Goal: Transaction & Acquisition: Purchase product/service

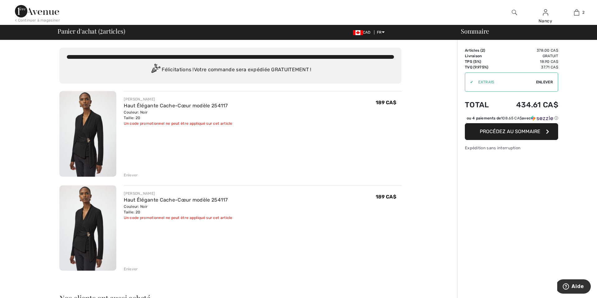
click at [129, 269] on div "Enlever" at bounding box center [131, 269] width 14 height 6
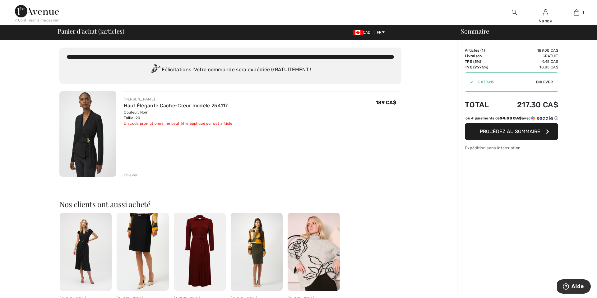
click at [519, 134] on span "Procédez au sommaire" at bounding box center [510, 131] width 61 height 6
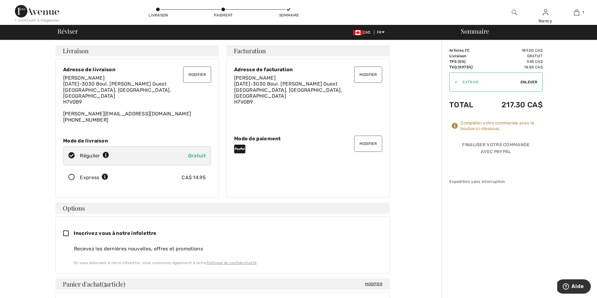
click at [531, 80] on span "Enlever" at bounding box center [528, 82] width 17 height 6
click at [367, 141] on button "Modifier" at bounding box center [368, 144] width 28 height 16
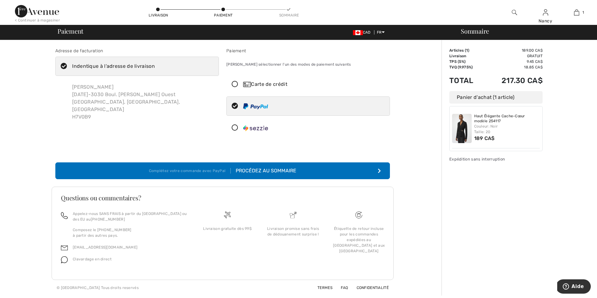
click at [235, 85] on icon at bounding box center [235, 84] width 16 height 7
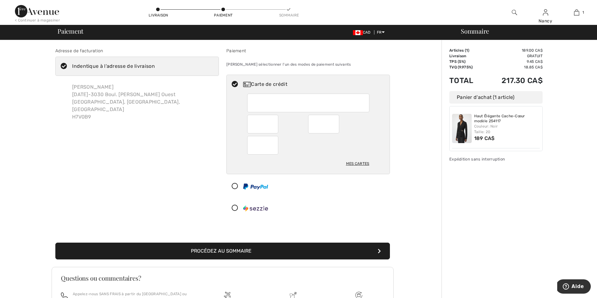
click at [241, 250] on button "Procédez au sommaire" at bounding box center [222, 250] width 334 height 17
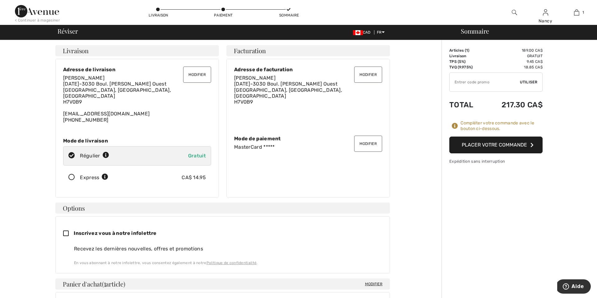
click at [505, 143] on button "Placer votre commande" at bounding box center [495, 144] width 93 height 17
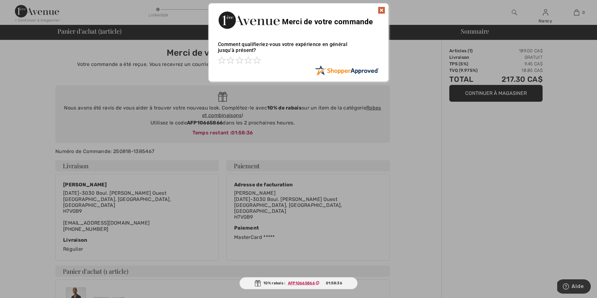
click at [382, 10] on img at bounding box center [381, 10] width 7 height 7
